Goal: Task Accomplishment & Management: Complete application form

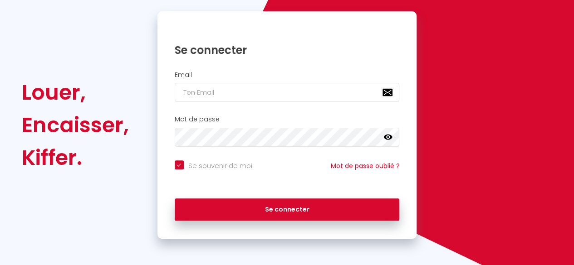
scroll to position [86, 0]
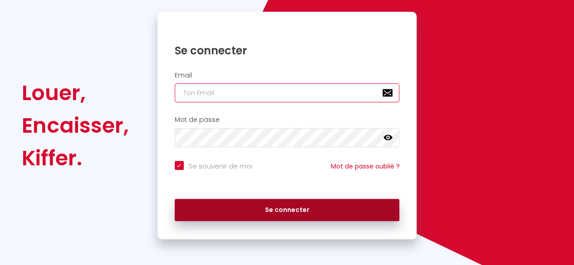
type input "[EMAIL_ADDRESS][DOMAIN_NAME]"
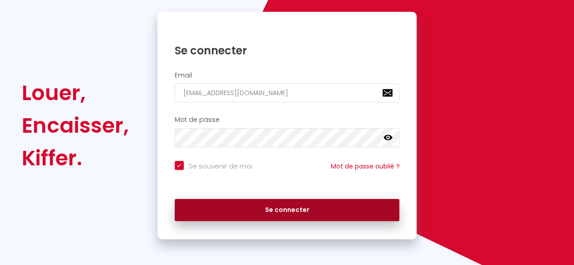
click at [294, 217] on button "Se connecter" at bounding box center [287, 210] width 225 height 23
checkbox input "true"
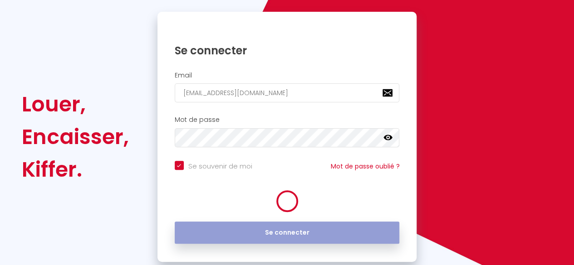
scroll to position [0, 0]
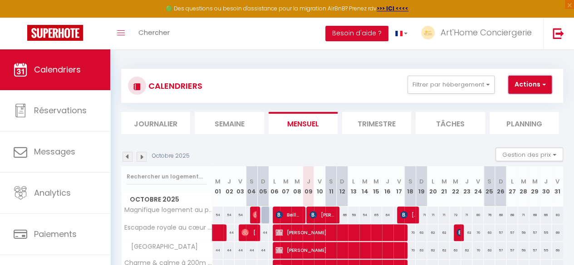
click at [539, 85] on button "Actions" at bounding box center [530, 85] width 44 height 18
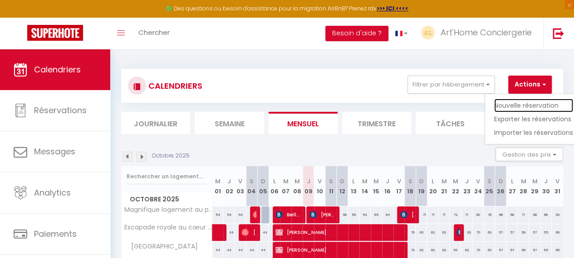
click at [528, 104] on link "Nouvelle réservation" at bounding box center [533, 106] width 79 height 14
select select
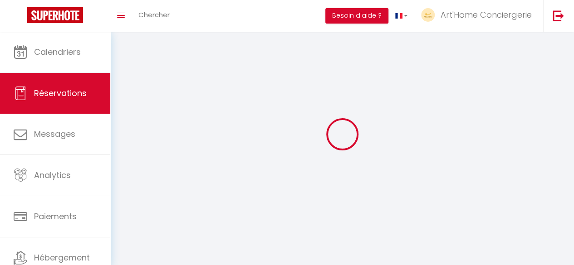
select select
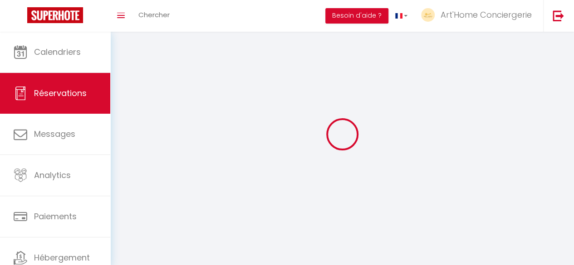
select select
checkbox input "false"
select select
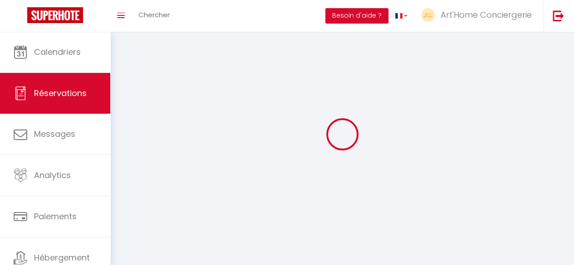
select select
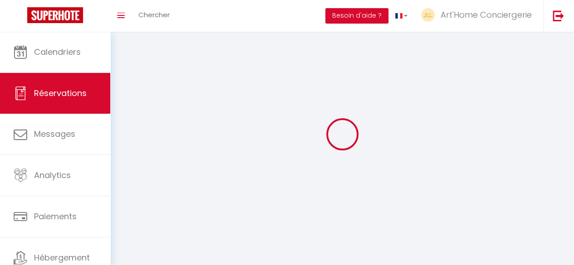
checkbox input "false"
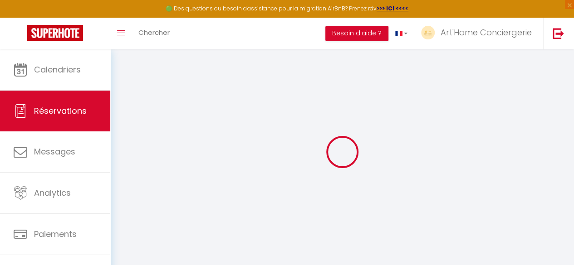
select select
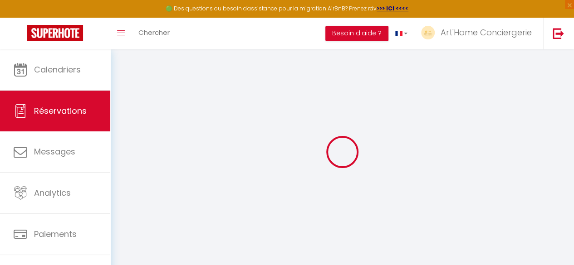
select select
checkbox input "false"
select select
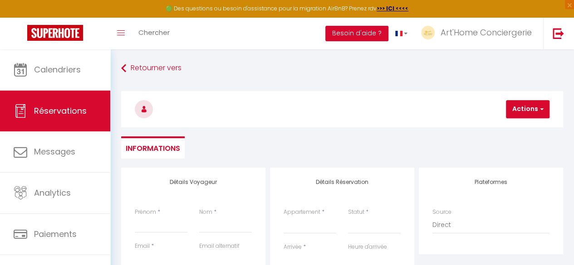
select select
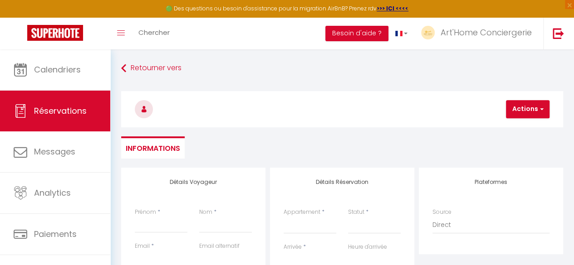
select select
checkbox input "false"
select select
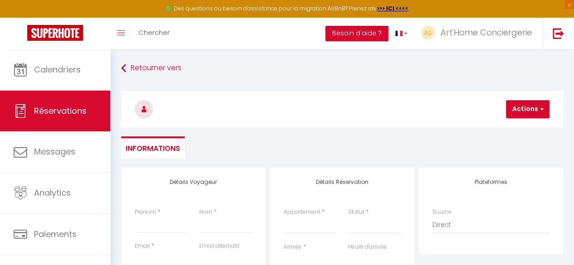
select select
checkbox input "false"
select select
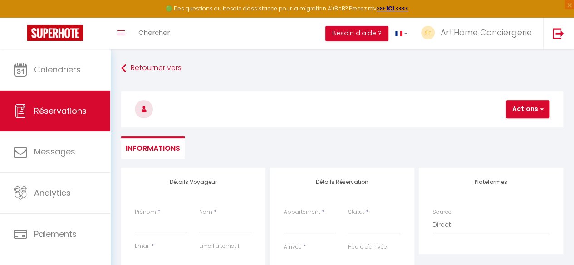
select select
click at [142, 227] on input "Prénom" at bounding box center [161, 225] width 53 height 16
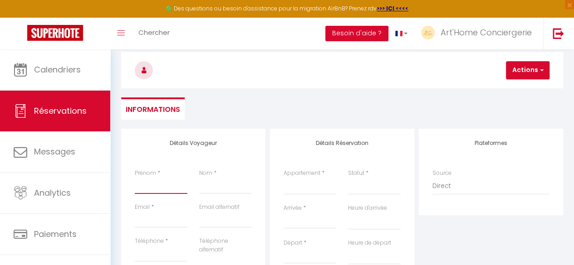
scroll to position [77, 0]
type input "A"
select select
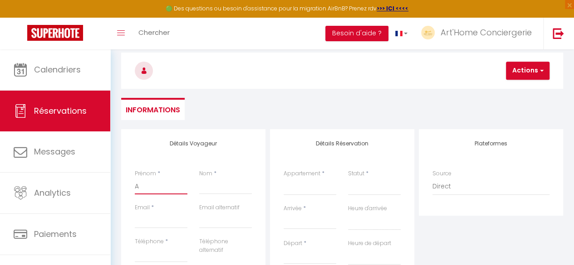
select select
checkbox input "false"
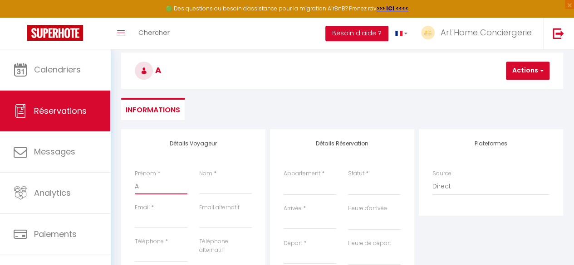
type input "Ar"
select select
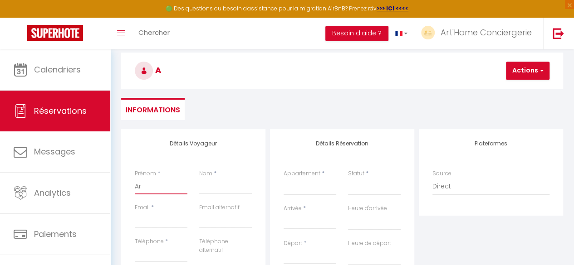
select select
checkbox input "false"
type input "Arn"
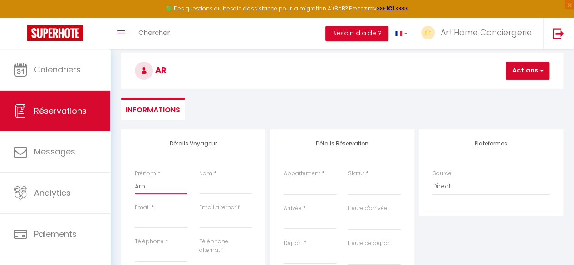
select select
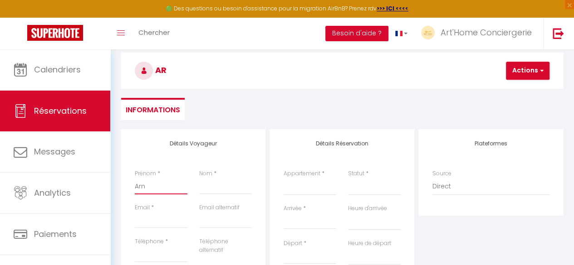
select select
checkbox input "false"
type input "Arna"
select select
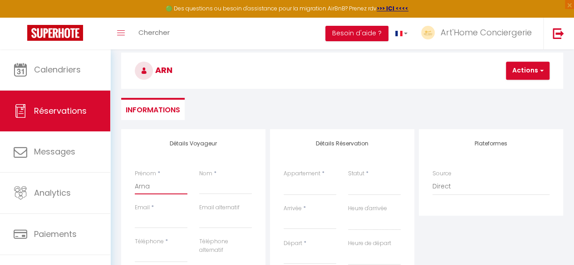
select select
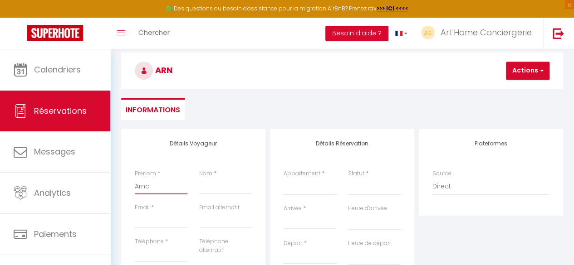
select select
checkbox input "false"
type input "Arnal"
select select
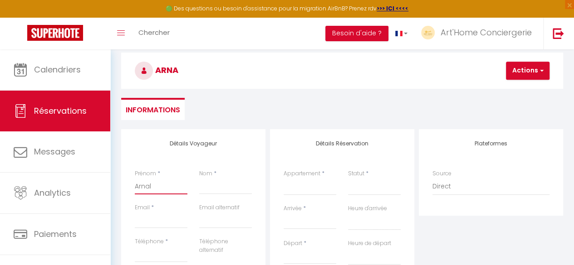
select select
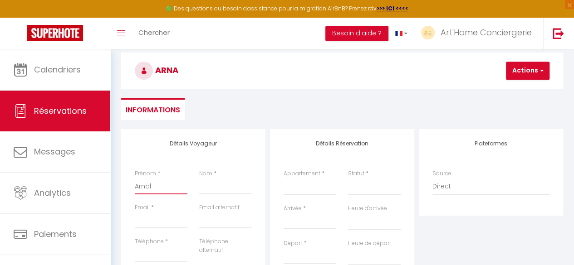
checkbox input "false"
type input "Arnald"
select select
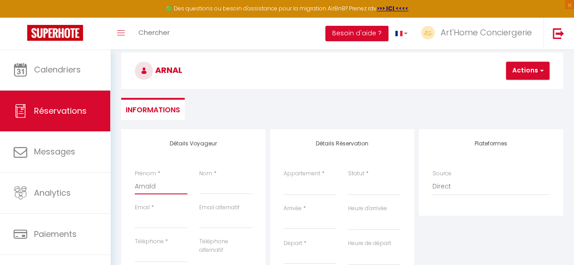
select select
checkbox input "false"
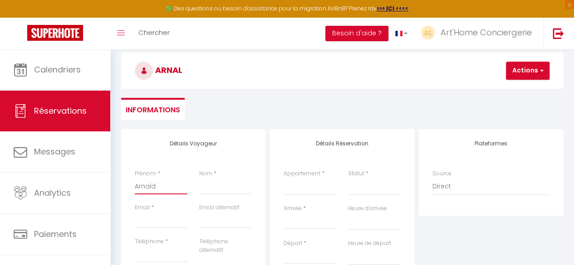
type input "[PERSON_NAME]"
select select
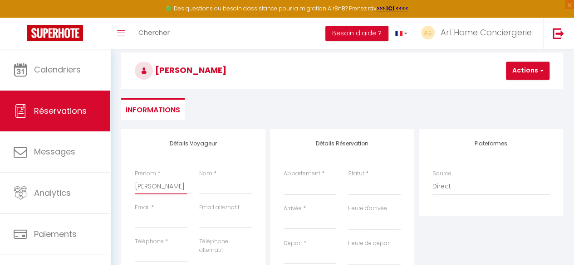
select select
checkbox input "false"
type input "[PERSON_NAME]"
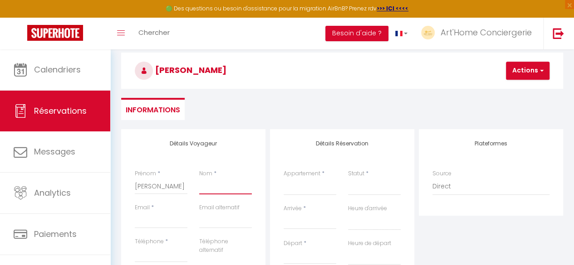
click at [213, 187] on input "Nom" at bounding box center [225, 186] width 53 height 16
type input "O"
select select
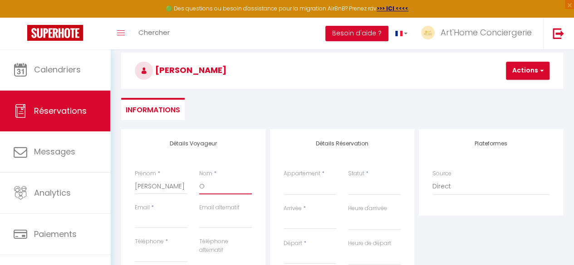
select select
checkbox input "false"
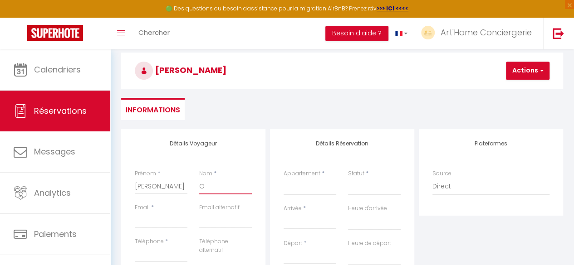
type input "Ov"
select select
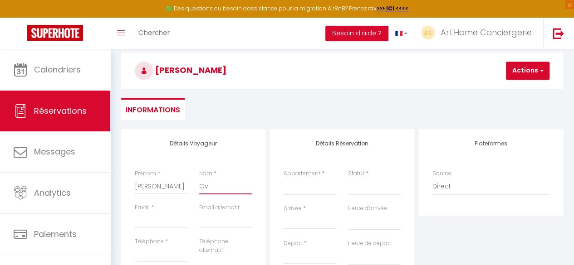
select select
checkbox input "false"
type input "Ova"
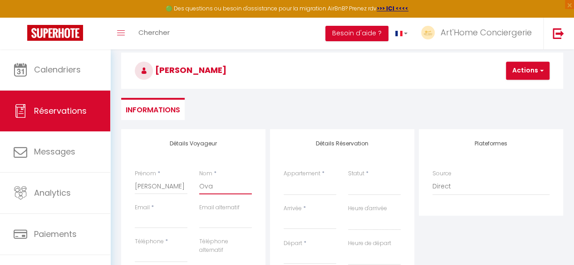
select select
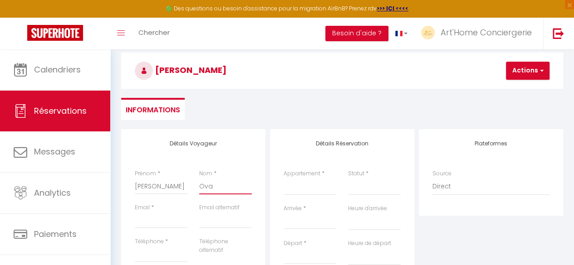
select select
checkbox input "false"
type input "Ovan"
select select
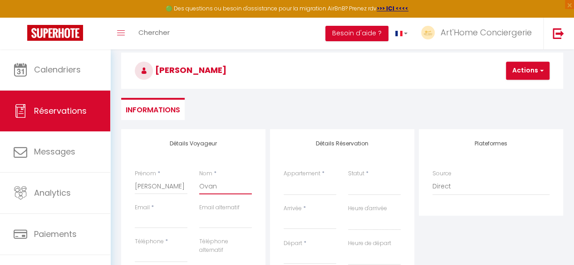
select select
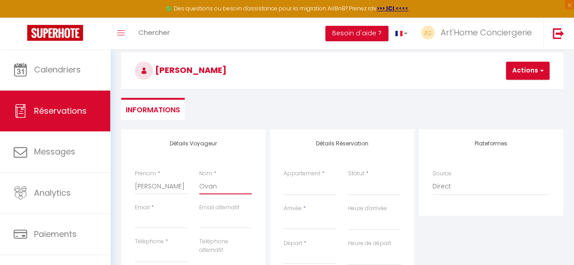
select select
checkbox input "false"
type input "Ovans"
select select
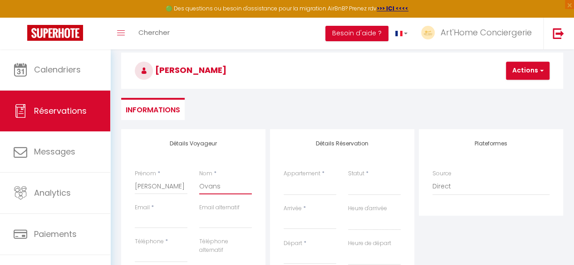
select select
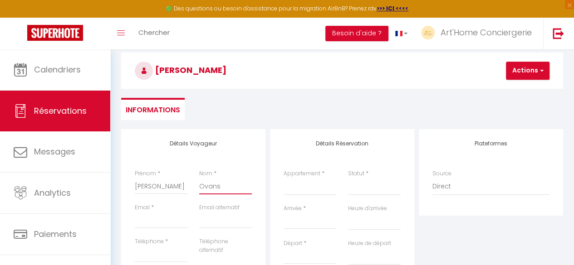
checkbox input "false"
type input "Ovanso"
select select
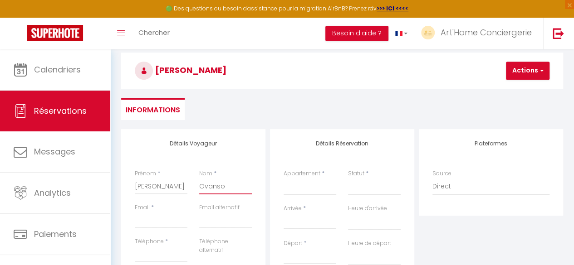
select select
checkbox input "false"
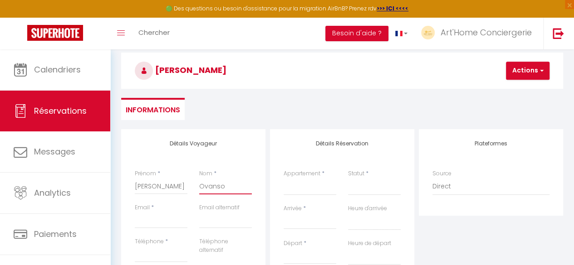
type input "Ovans"
select select
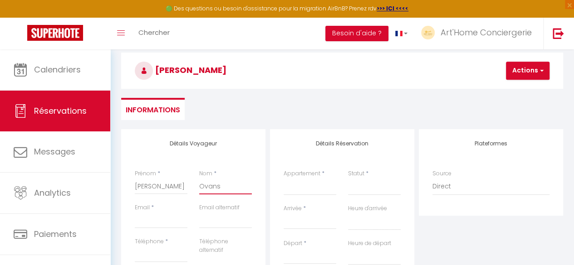
select select
checkbox input "false"
type input "Ovan"
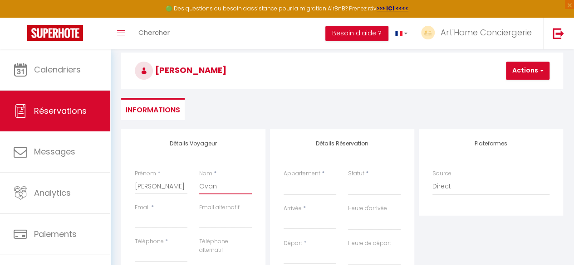
select select
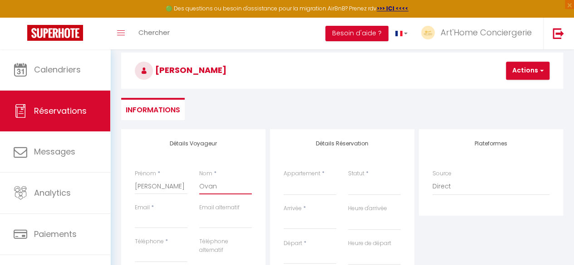
select select
checkbox input "false"
type input "Ovand"
select select
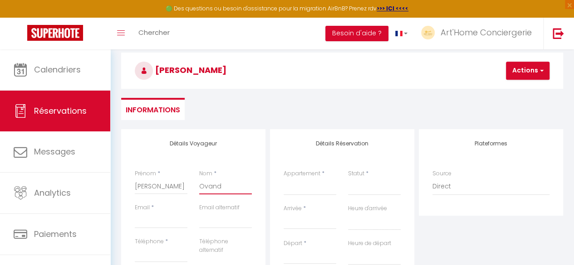
select select
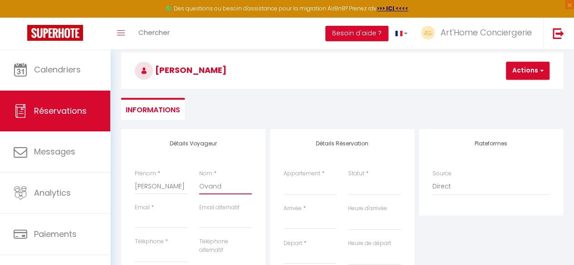
select select
checkbox input "false"
type input "[PERSON_NAME]"
select select
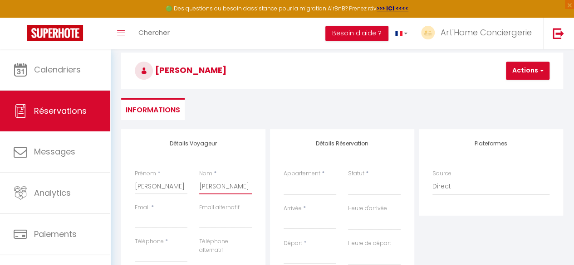
select select
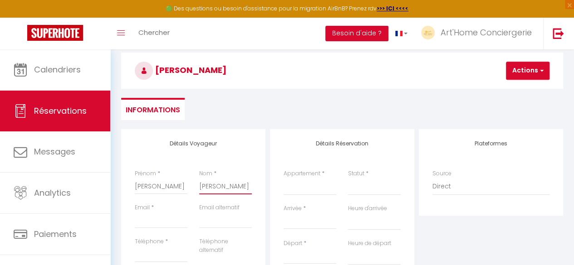
checkbox input "false"
type input "[PERSON_NAME]"
click at [141, 222] on input "Email client" at bounding box center [161, 220] width 53 height 16
click at [310, 186] on select "Magnifique logement au pied du [GEOGRAPHIC_DATA] royale au cœur de [GEOGRAPHIC_…" at bounding box center [309, 186] width 53 height 17
click at [283, 178] on select "Magnifique logement au pied du [GEOGRAPHIC_DATA] royale au cœur de [GEOGRAPHIC_…" at bounding box center [309, 186] width 53 height 17
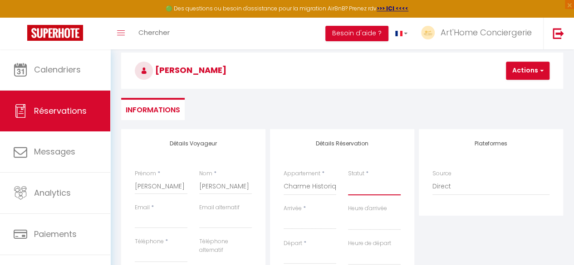
click at [355, 189] on select "Confirmé Non Confirmé [PERSON_NAME] par le voyageur No Show Request" at bounding box center [374, 186] width 53 height 17
drag, startPoint x: 355, startPoint y: 189, endPoint x: 363, endPoint y: 189, distance: 8.2
click at [363, 189] on select "Confirmé Non Confirmé [PERSON_NAME] par le voyageur No Show Request" at bounding box center [374, 186] width 53 height 17
click at [348, 178] on select "Confirmé Non Confirmé [PERSON_NAME] par le voyageur No Show Request" at bounding box center [374, 186] width 53 height 17
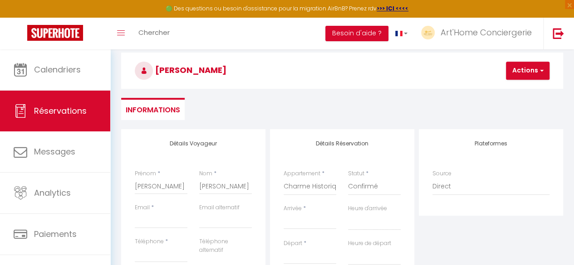
click at [304, 219] on input "Arrivée" at bounding box center [309, 222] width 53 height 12
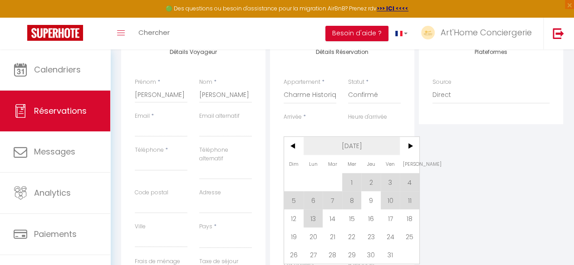
scroll to position [182, 0]
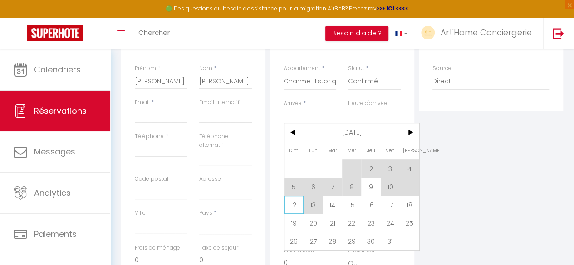
click at [292, 207] on span "12" at bounding box center [293, 205] width 19 height 18
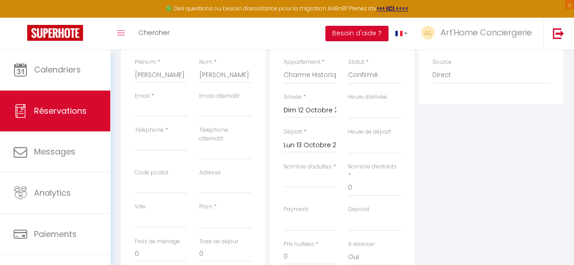
scroll to position [189, 0]
click at [307, 136] on div "Lun 13 Octobre 2025 < [DATE] > Dim Lun Mar Mer Jeu Ven Sam 1 2 3 4 5 6 7 8 9 10…" at bounding box center [309, 144] width 53 height 16
click at [306, 146] on input "Lun 13 Octobre 2025" at bounding box center [309, 145] width 53 height 12
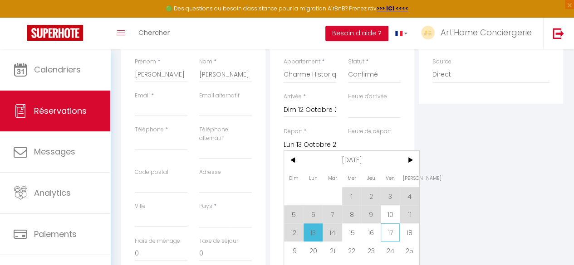
click at [385, 233] on span "17" at bounding box center [389, 233] width 19 height 18
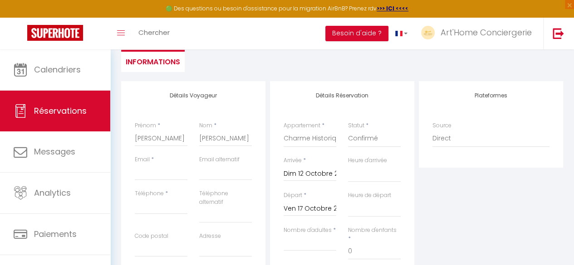
scroll to position [185, 0]
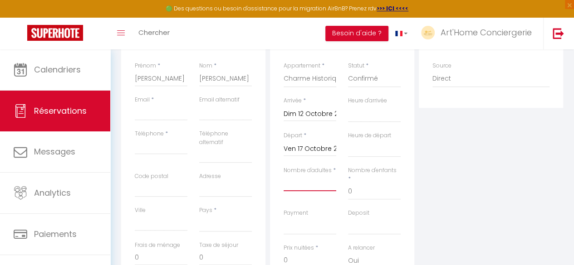
click at [322, 184] on input "Nombre d'adultes" at bounding box center [309, 183] width 53 height 16
click at [147, 112] on input "Email client" at bounding box center [161, 112] width 53 height 16
click at [133, 143] on div "Téléphone *" at bounding box center [161, 151] width 64 height 43
click at [139, 144] on input "Téléphone" at bounding box center [161, 146] width 53 height 16
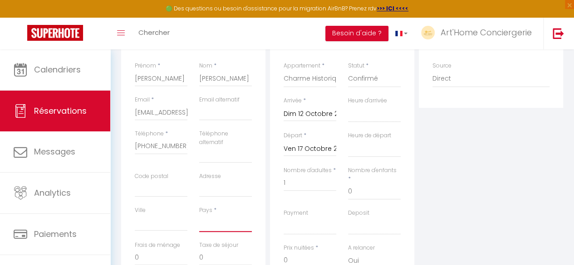
click at [207, 226] on select "[GEOGRAPHIC_DATA] [GEOGRAPHIC_DATA] [GEOGRAPHIC_DATA] [GEOGRAPHIC_DATA] [GEOGRA…" at bounding box center [225, 223] width 53 height 17
click at [199, 215] on select "[GEOGRAPHIC_DATA] [GEOGRAPHIC_DATA] [GEOGRAPHIC_DATA] [GEOGRAPHIC_DATA] [GEOGRA…" at bounding box center [225, 223] width 53 height 17
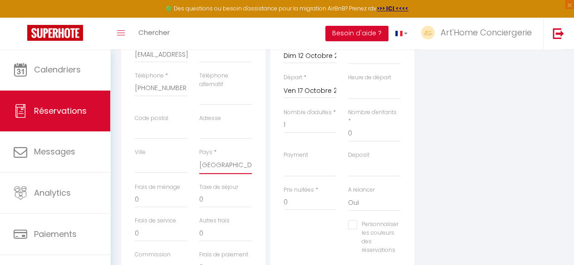
scroll to position [219, 0]
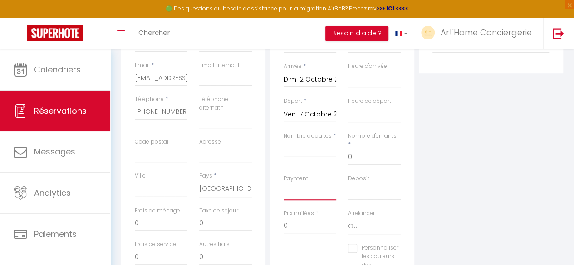
click at [306, 184] on select "OK KO" at bounding box center [309, 191] width 53 height 17
click at [297, 218] on input "0" at bounding box center [309, 226] width 53 height 16
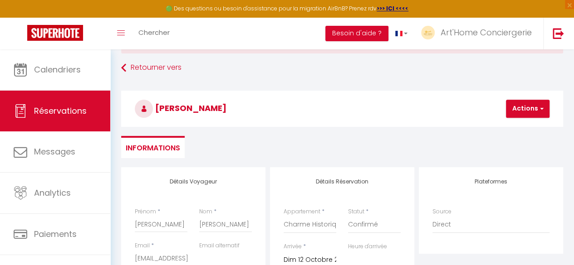
scroll to position [38, 0]
click at [521, 111] on button "Actions" at bounding box center [528, 110] width 44 height 18
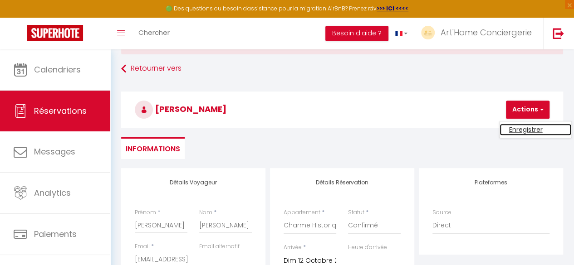
click at [514, 128] on link "Enregistrer" at bounding box center [535, 130] width 72 height 12
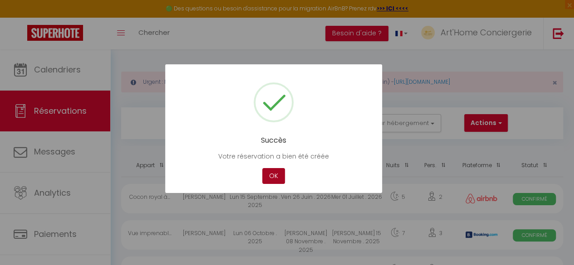
click at [278, 182] on button "OK" at bounding box center [273, 176] width 23 height 16
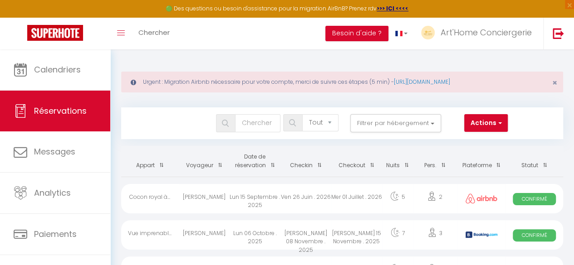
click at [190, 37] on div "Toggle menubar Chercher BUTTON Besoin d'aide ? Art'Home Conciergerie Paramètres…" at bounding box center [316, 34] width 501 height 32
click at [174, 37] on link "Chercher" at bounding box center [154, 34] width 45 height 32
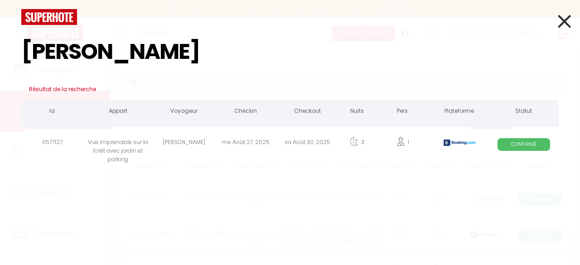
click at [182, 143] on div "[PERSON_NAME]" at bounding box center [184, 143] width 62 height 29
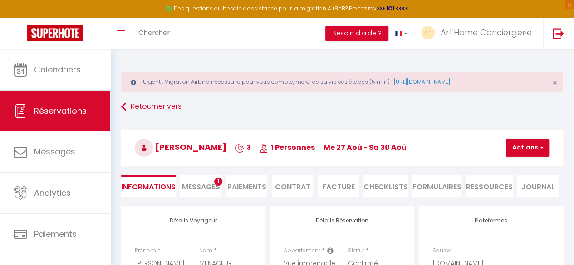
click at [256, 192] on li "Paiements" at bounding box center [246, 186] width 41 height 22
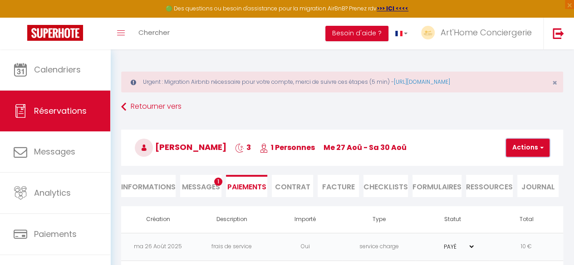
click at [540, 146] on span "button" at bounding box center [539, 148] width 5 height 8
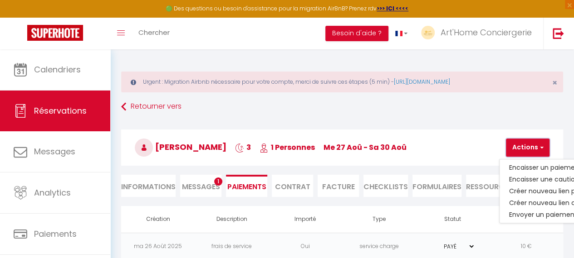
click at [540, 146] on span "button" at bounding box center [539, 148] width 5 height 8
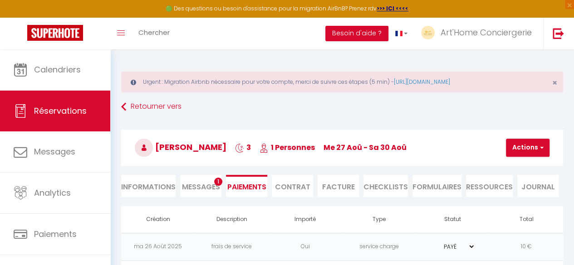
click at [339, 182] on li "Facture" at bounding box center [337, 186] width 41 height 22
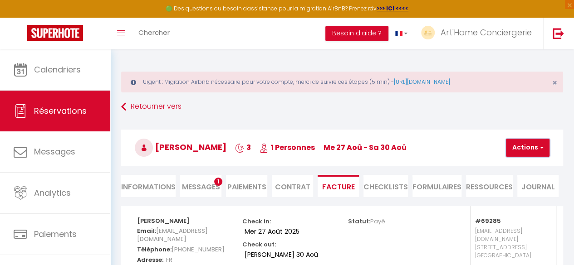
click at [508, 143] on button "Actions" at bounding box center [528, 148] width 44 height 18
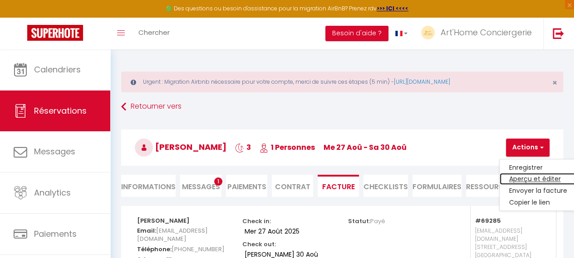
click at [526, 176] on link "Aperçu et éditer" at bounding box center [537, 180] width 76 height 12
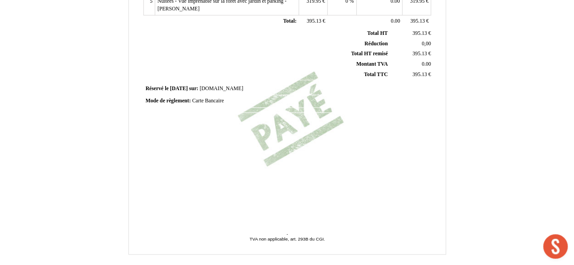
scroll to position [281, 0]
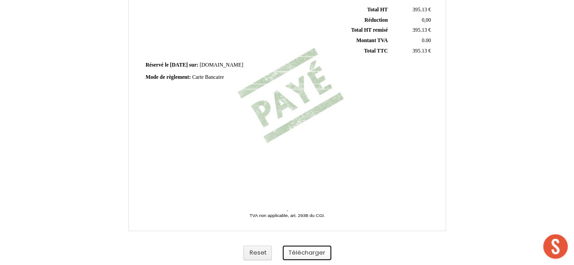
click at [313, 253] on button "Télécharger" at bounding box center [307, 253] width 49 height 15
